Goal: Register for event/course

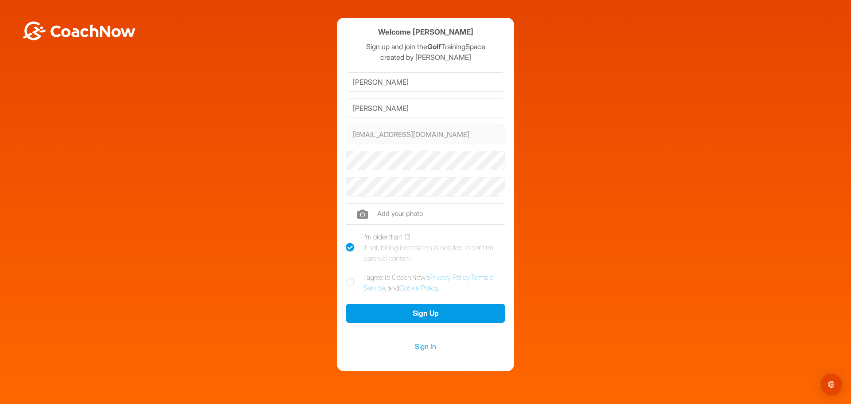
click at [418, 150] on div at bounding box center [426, 161] width 160 height 26
click at [351, 279] on icon at bounding box center [350, 282] width 9 height 9
click at [351, 278] on input "I agree to CoachNow's Privacy Policy , Terms of Service , and Cookie Policy ." at bounding box center [349, 275] width 6 height 6
checkbox input "true"
click at [419, 309] on button "Sign Up" at bounding box center [426, 313] width 160 height 19
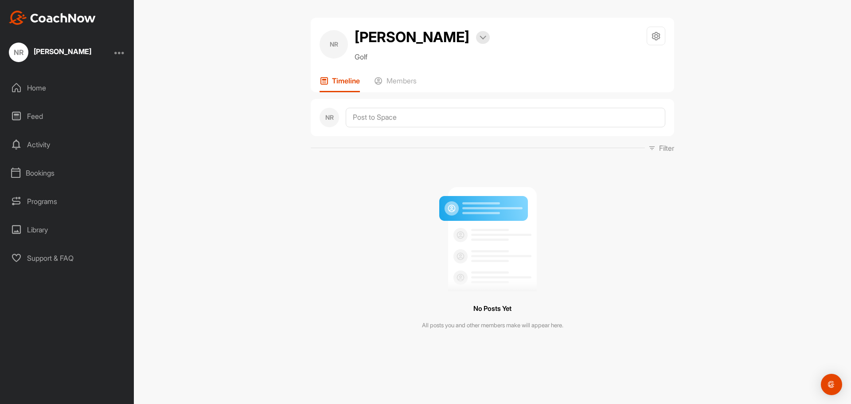
click at [57, 173] on div "Bookings" at bounding box center [67, 173] width 125 height 22
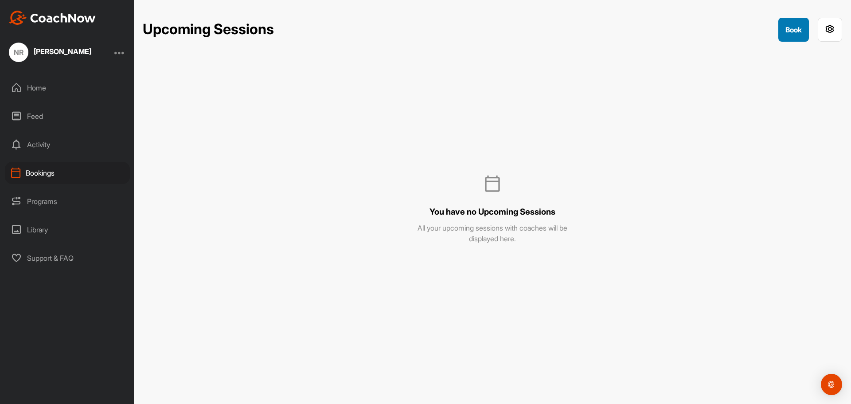
click at [799, 23] on button "Book" at bounding box center [793, 30] width 31 height 24
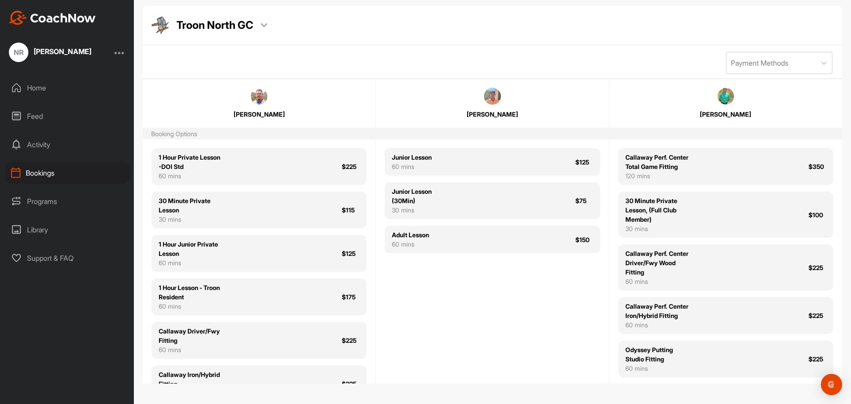
click at [31, 91] on div "Home" at bounding box center [67, 88] width 125 height 22
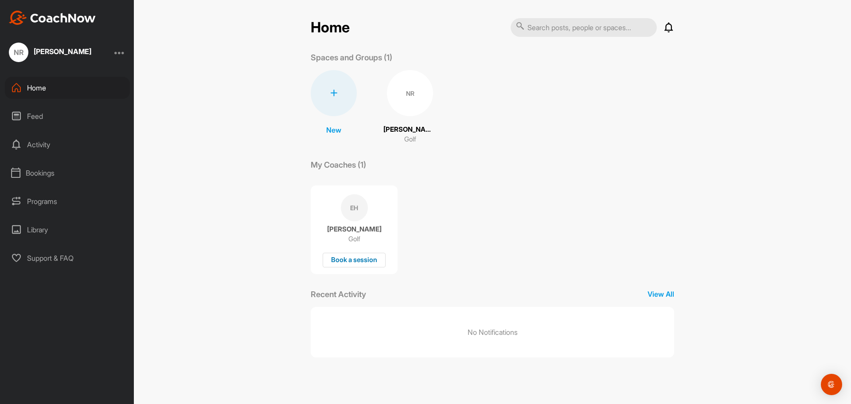
click at [360, 263] on div "Book a session" at bounding box center [354, 260] width 63 height 15
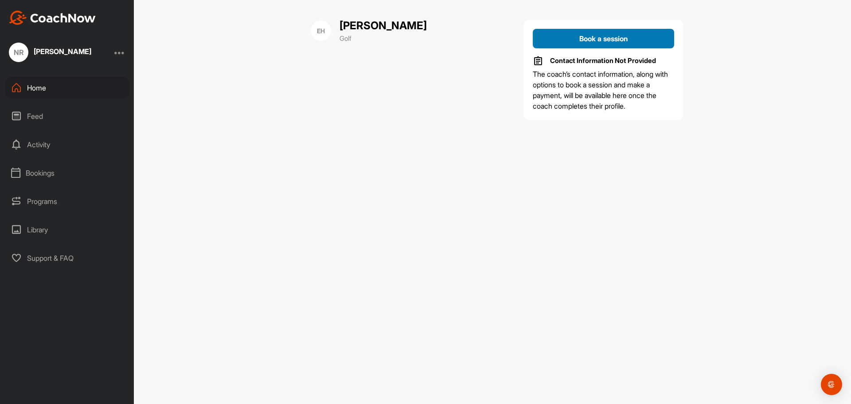
click at [588, 44] on button "Book a session" at bounding box center [603, 39] width 141 height 20
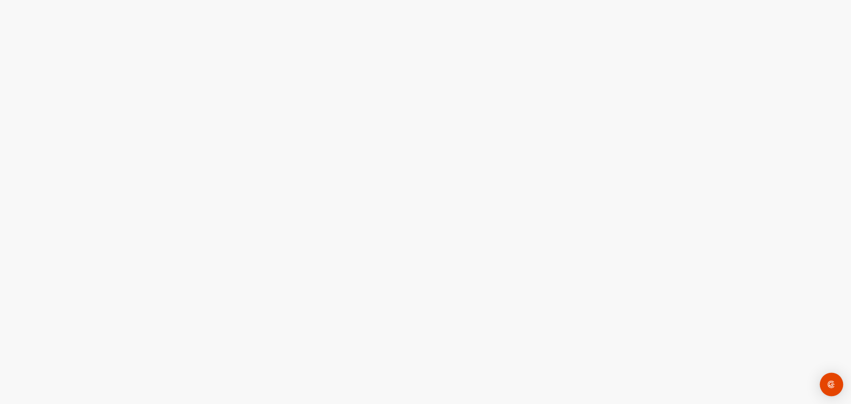
click at [832, 391] on div "Open Intercom Messenger" at bounding box center [831, 384] width 23 height 23
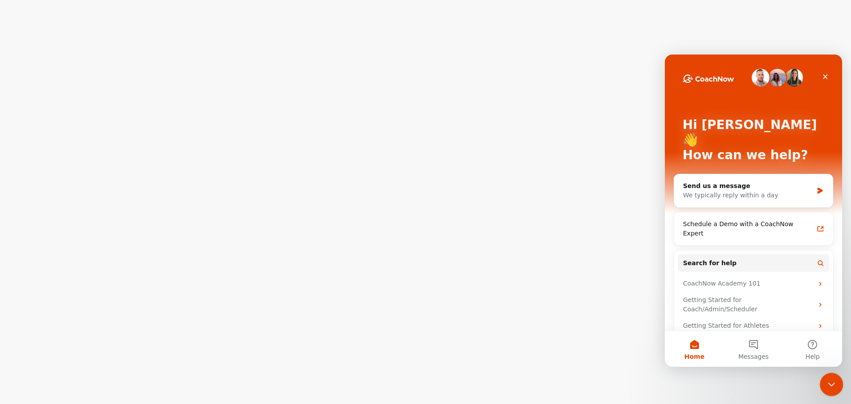
click at [829, 386] on icon "Close Intercom Messenger" at bounding box center [830, 383] width 11 height 11
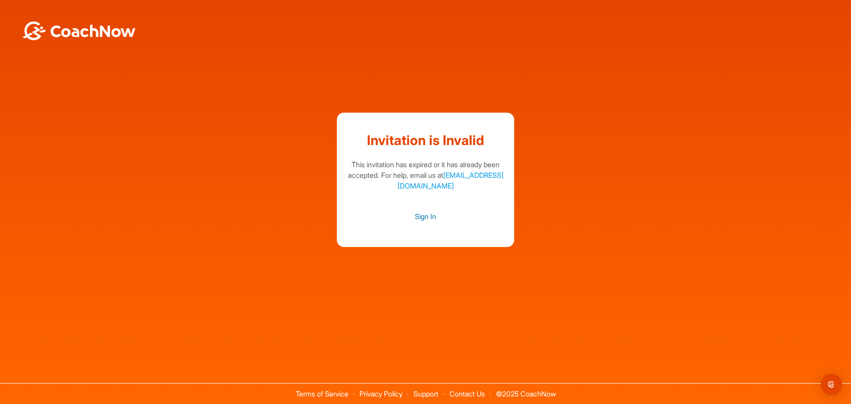
click at [422, 217] on link "Sign In" at bounding box center [426, 217] width 160 height 12
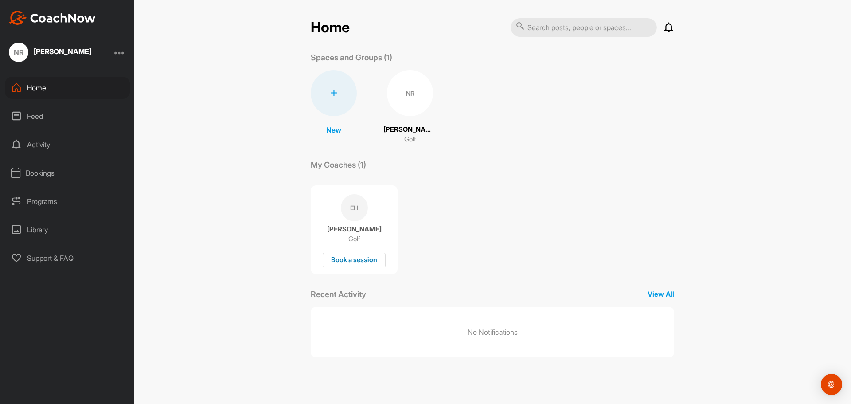
click at [346, 259] on div "Book a session" at bounding box center [354, 260] width 63 height 15
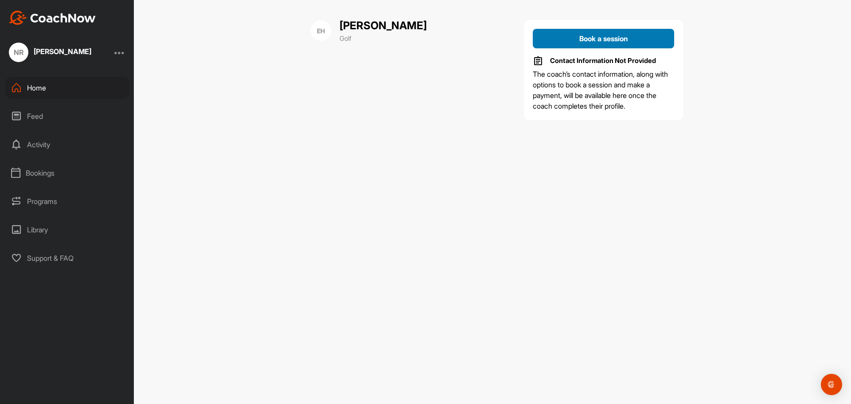
click at [589, 39] on span "Book a session" at bounding box center [603, 38] width 49 height 9
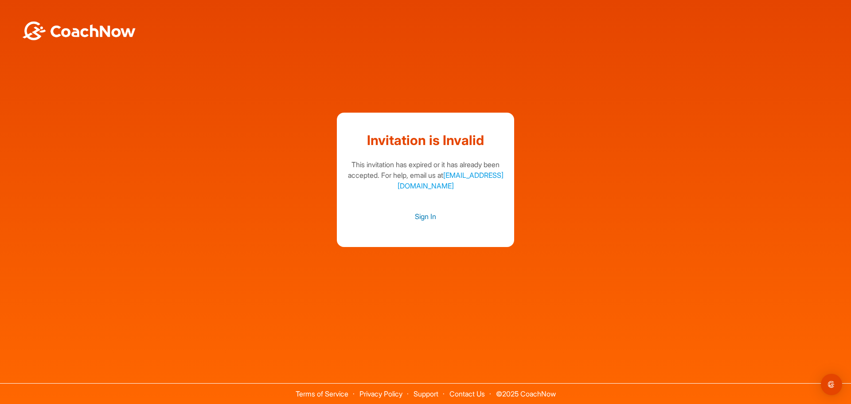
click at [424, 219] on link "Sign In" at bounding box center [426, 217] width 160 height 12
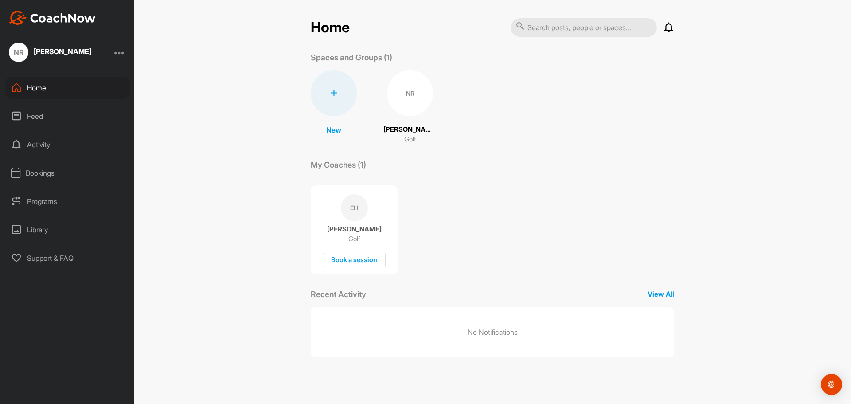
click at [27, 195] on div "Programs" at bounding box center [67, 201] width 125 height 22
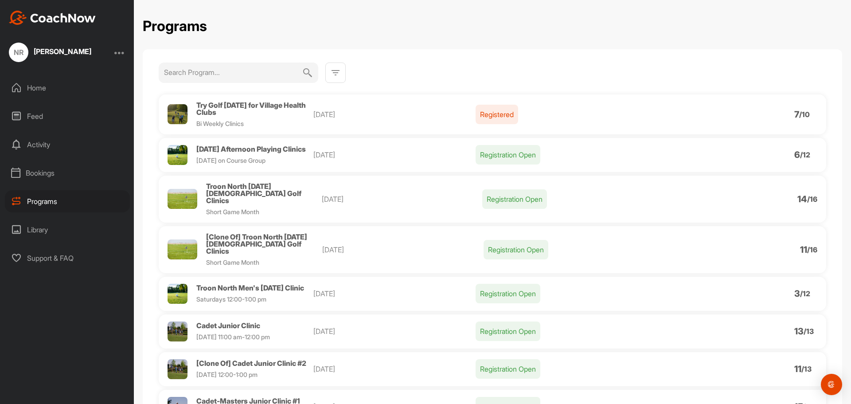
click at [55, 223] on div "Library" at bounding box center [67, 230] width 125 height 22
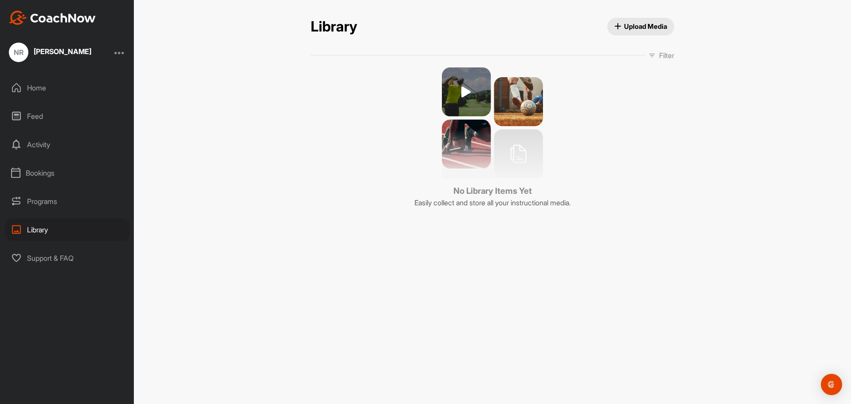
click at [62, 85] on div "Home" at bounding box center [67, 88] width 125 height 22
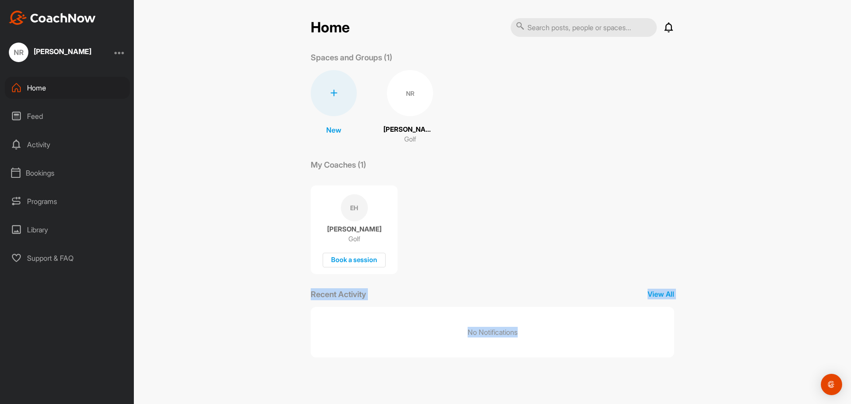
drag, startPoint x: 526, startPoint y: 335, endPoint x: 299, endPoint y: 296, distance: 229.9
click at [299, 296] on div "Home Notifications Invitations No Notifications View All Spaces and Groups (1) …" at bounding box center [492, 202] width 717 height 404
click at [319, 311] on div "No Notifications" at bounding box center [493, 332] width 364 height 51
click at [31, 110] on div "Feed" at bounding box center [67, 116] width 125 height 22
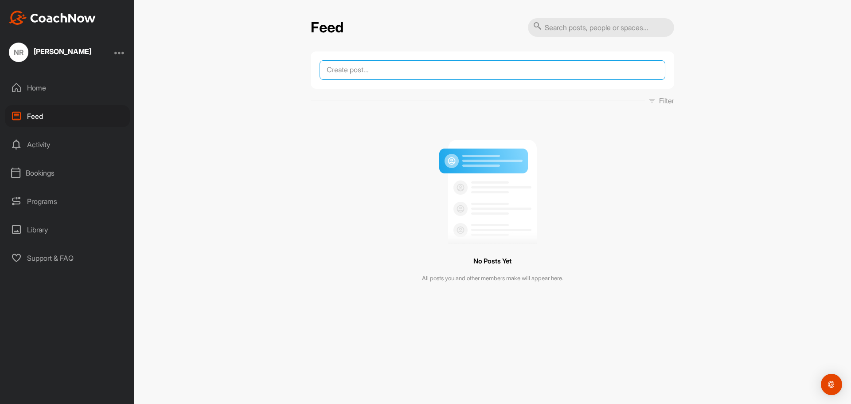
click at [335, 79] on textarea at bounding box center [493, 70] width 346 height 20
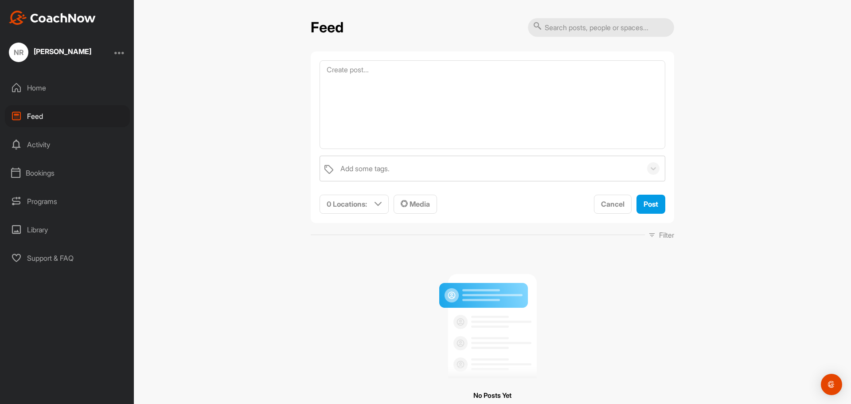
click at [33, 179] on div "Bookings" at bounding box center [67, 173] width 125 height 22
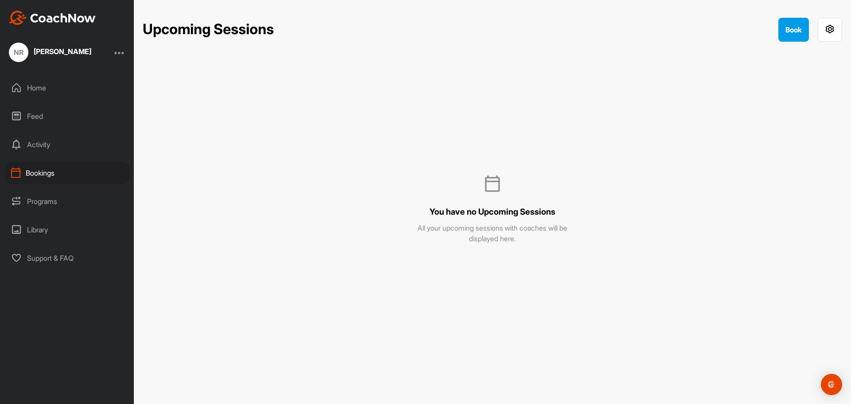
click at [43, 204] on div "Programs" at bounding box center [67, 201] width 125 height 22
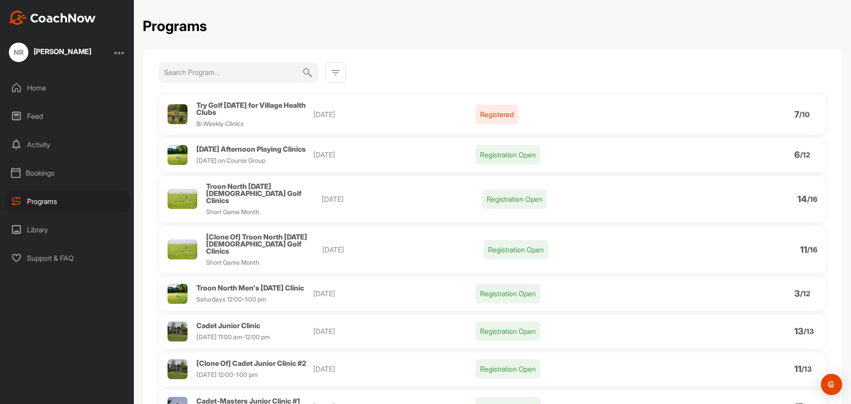
click at [484, 119] on p "Registered" at bounding box center [497, 115] width 43 height 20
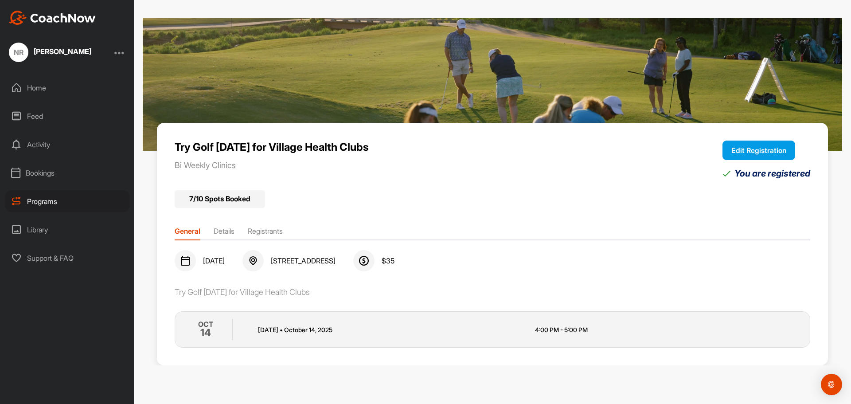
click at [740, 145] on button "Edit Registration" at bounding box center [759, 151] width 73 height 20
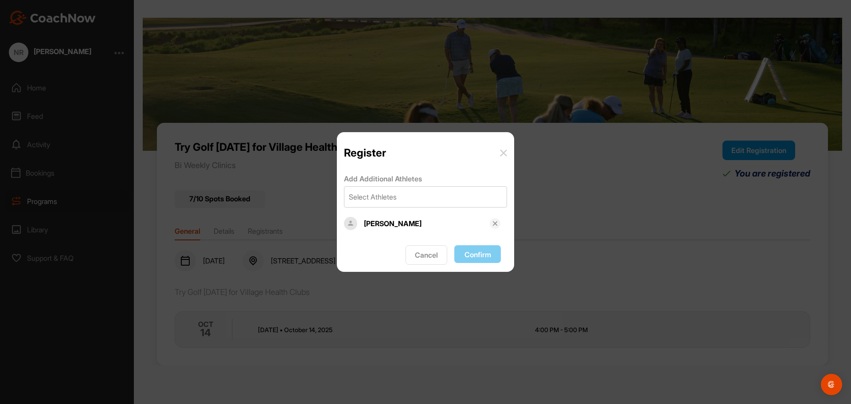
click at [385, 220] on div "[PERSON_NAME]" at bounding box center [427, 223] width 126 height 11
click at [348, 221] on img at bounding box center [350, 223] width 13 height 13
click at [380, 189] on div "Select Athletes" at bounding box center [425, 197] width 162 height 20
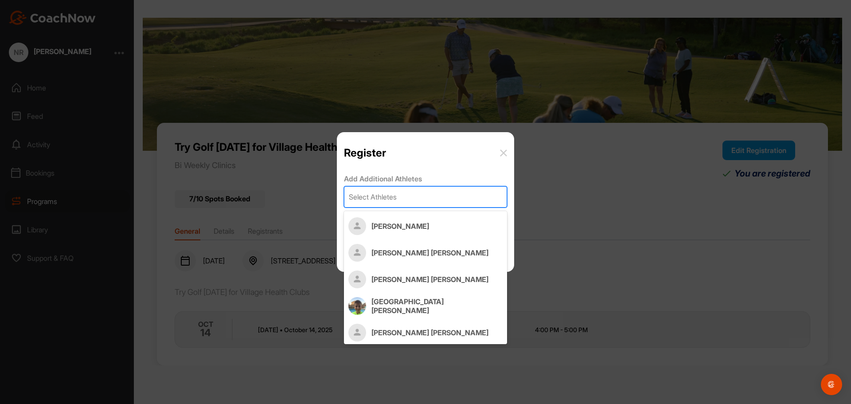
click at [391, 161] on div "Register" at bounding box center [425, 149] width 177 height 34
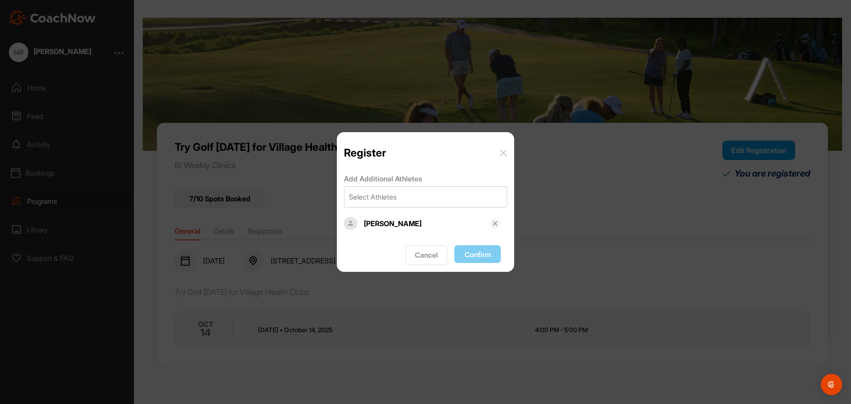
click at [495, 224] on img at bounding box center [495, 223] width 7 height 7
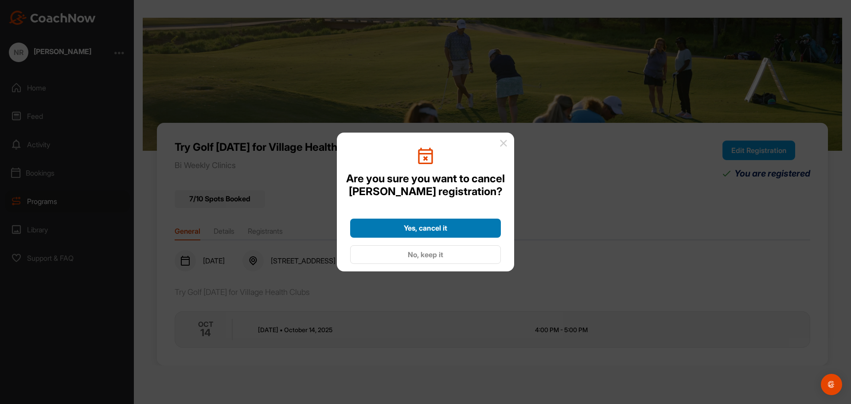
click at [459, 229] on div "Yes, cancel it" at bounding box center [425, 228] width 137 height 11
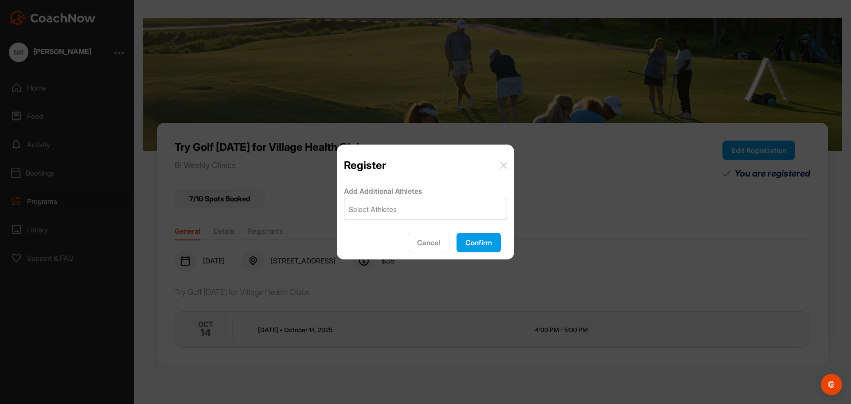
click at [487, 232] on div "Cancel Confirm" at bounding box center [425, 243] width 177 height 31
click at [485, 243] on button "Confirm" at bounding box center [479, 243] width 44 height 20
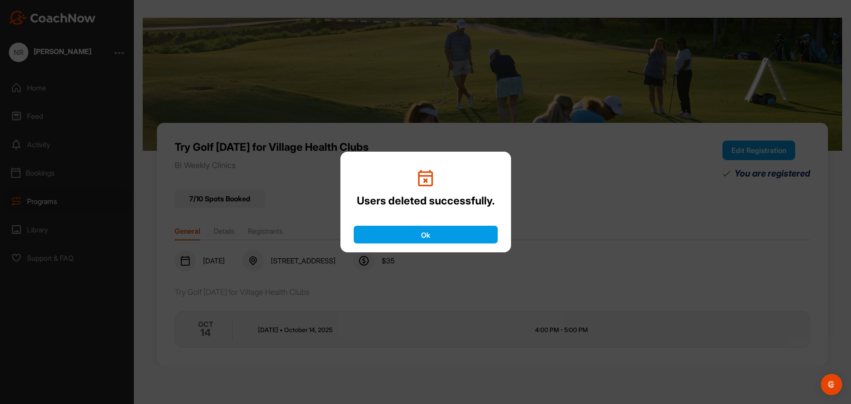
click at [483, 241] on button "Ok" at bounding box center [426, 235] width 144 height 18
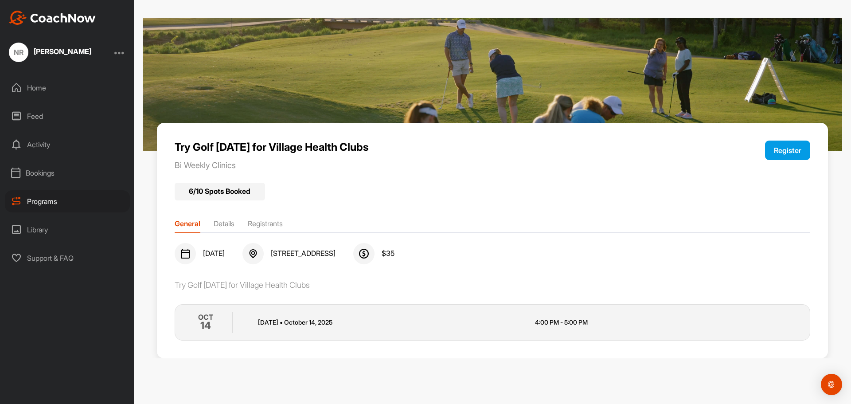
click at [61, 199] on div "Programs" at bounding box center [67, 201] width 125 height 22
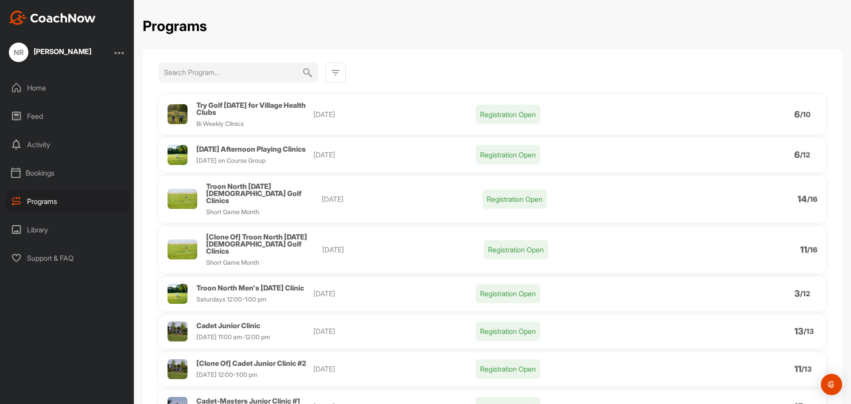
click at [289, 108] on span "Try Golf [DATE] for Village Health Clubs" at bounding box center [250, 109] width 109 height 16
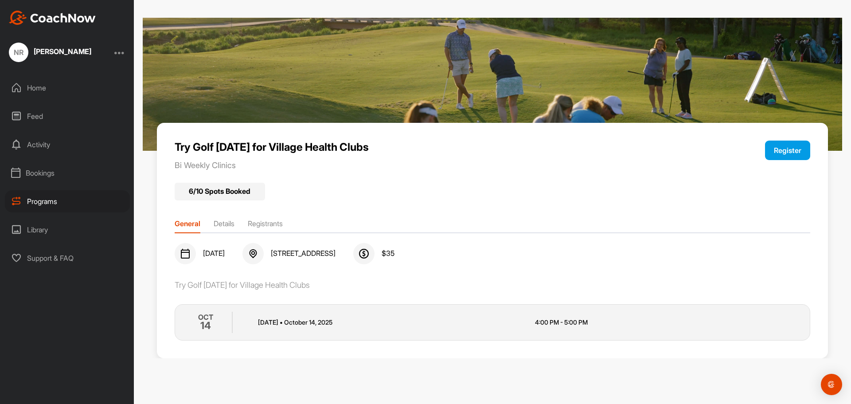
click at [259, 223] on li "Registrants" at bounding box center [265, 225] width 35 height 14
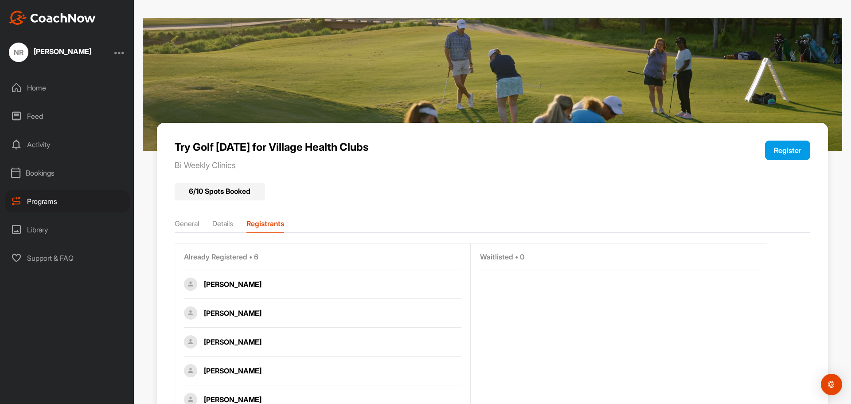
scroll to position [81, 0]
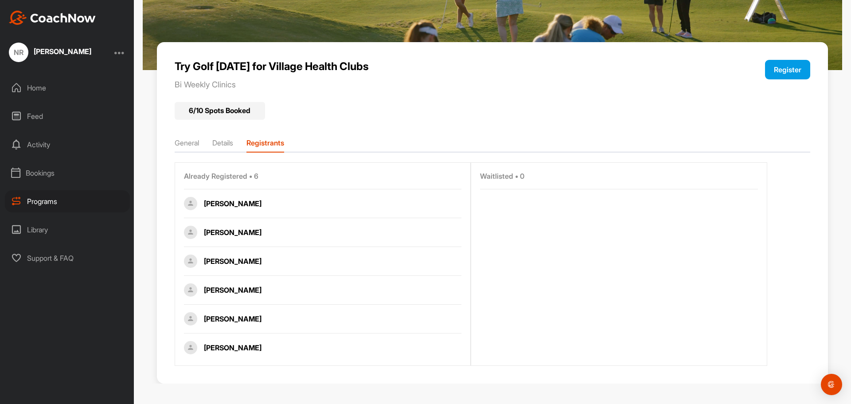
click at [218, 148] on li "Details" at bounding box center [222, 144] width 21 height 14
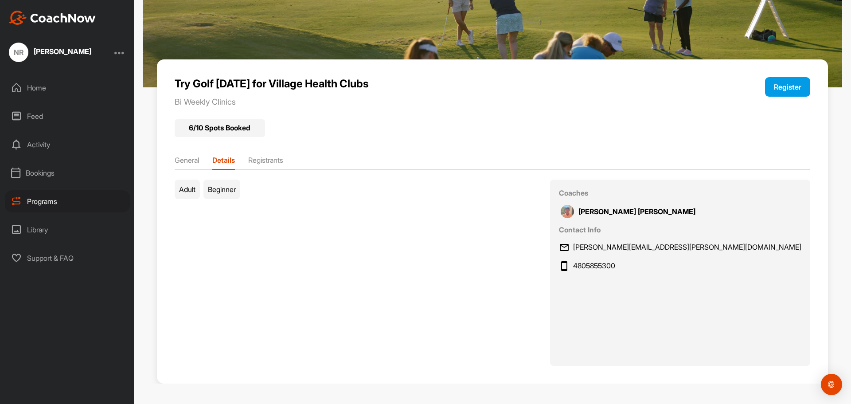
scroll to position [63, 0]
drag, startPoint x: 722, startPoint y: 212, endPoint x: 616, endPoint y: 217, distance: 106.5
click at [662, 216] on div "[PERSON_NAME]" at bounding box center [681, 211] width 241 height 13
click at [504, 209] on div "Adult Beginner Coaches [PERSON_NAME] Contact Info [PERSON_NAME][EMAIL_ADDRESS][…" at bounding box center [493, 273] width 636 height 186
click at [172, 168] on div "Try Golf [DATE] for Village Health Clubs Bi Weekly Clinics Register 6 / 10 Spot…" at bounding box center [493, 221] width 672 height 324
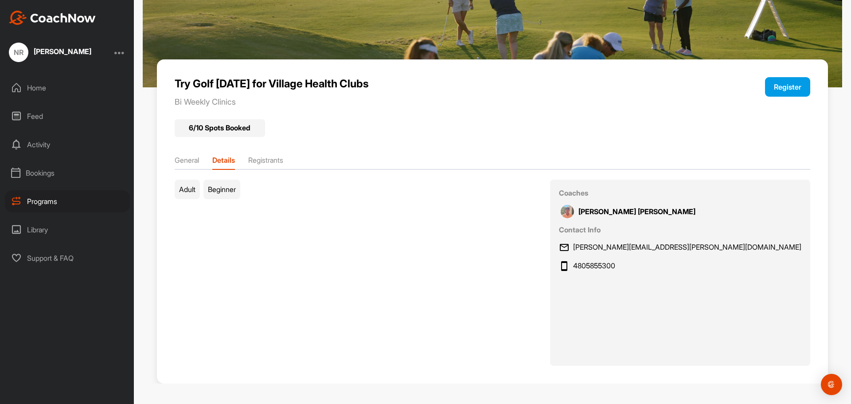
click at [185, 159] on li "General" at bounding box center [187, 162] width 24 height 14
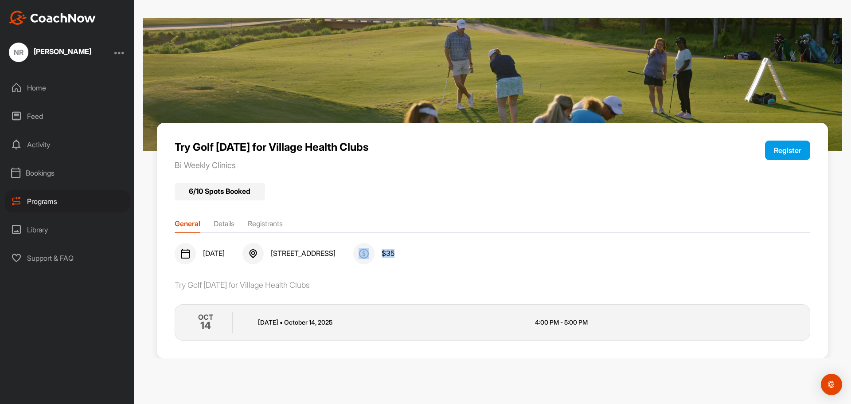
drag, startPoint x: 530, startPoint y: 254, endPoint x: 499, endPoint y: 257, distance: 31.1
click at [499, 257] on div "[DATE] [STREET_ADDRESS] $ 35" at bounding box center [493, 253] width 636 height 21
drag, startPoint x: 461, startPoint y: 194, endPoint x: 429, endPoint y: 217, distance: 39.4
click at [460, 194] on div "6 / 10 Spots Booked" at bounding box center [493, 188] width 636 height 23
drag, startPoint x: 306, startPoint y: 255, endPoint x: 402, endPoint y: 246, distance: 96.2
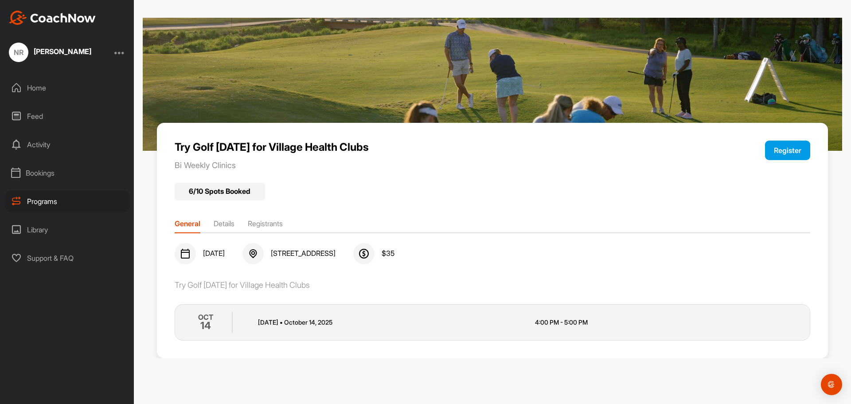
click at [336, 246] on div "[STREET_ADDRESS]" at bounding box center [288, 253] width 93 height 21
click at [391, 189] on div "6 / 10 Spots Booked" at bounding box center [493, 188] width 636 height 23
